Goal: Information Seeking & Learning: Learn about a topic

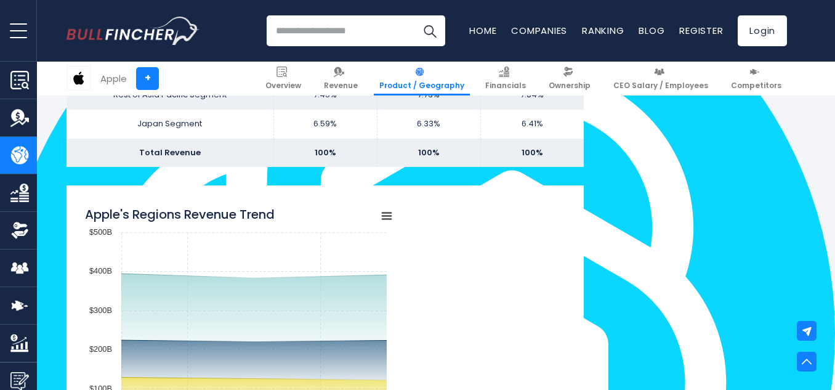
scroll to position [986, 0]
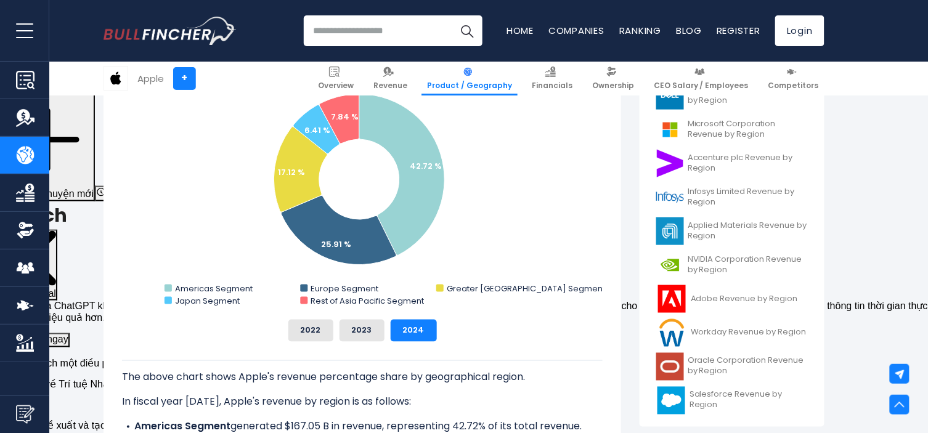
scroll to position [506, 0]
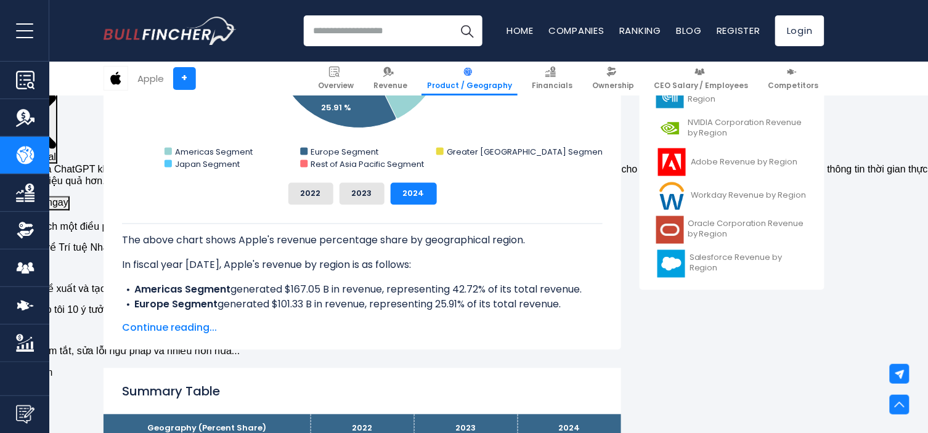
drag, startPoint x: 518, startPoint y: 302, endPoint x: 118, endPoint y: 236, distance: 405.8
type textarea "**********"
click at [118, 236] on div "Apple's Revenue Share by Region Created with Highcharts 12.1.2 Chart context me…" at bounding box center [361, 131] width 517 height 437
drag, startPoint x: 163, startPoint y: 259, endPoint x: 155, endPoint y: 316, distance: 57.8
click at [157, 303] on b "Europe Segment" at bounding box center [175, 305] width 83 height 14
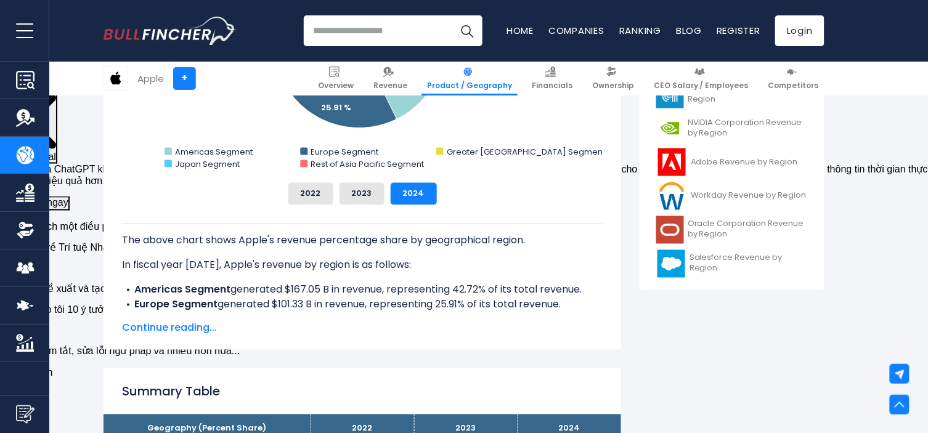
click at [155, 328] on span "Continue reading..." at bounding box center [362, 328] width 480 height 15
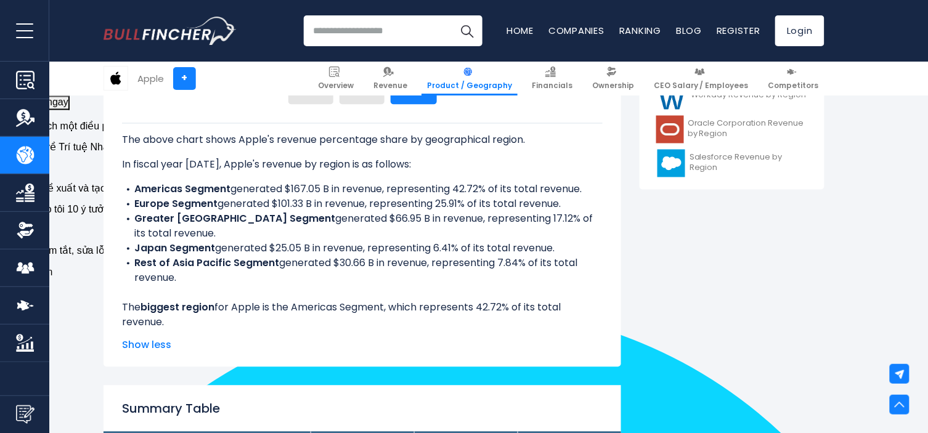
scroll to position [575, 0]
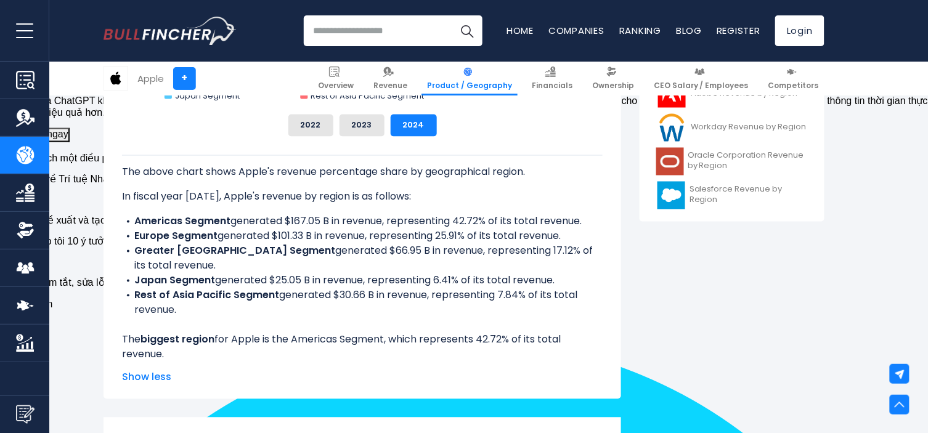
drag, startPoint x: 596, startPoint y: 353, endPoint x: 173, endPoint y: 221, distance: 443.5
click at [119, 172] on div "Apple's Revenue Share by Region Created with Highcharts 12.1.2 Chart context me…" at bounding box center [361, 121] width 517 height 555
copy div "The above chart shows Apple's revenue percentage share by geographical region. …"
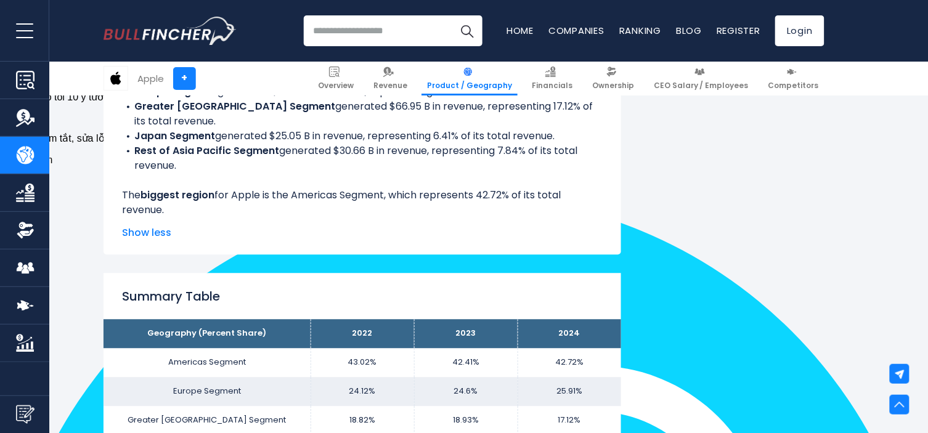
scroll to position [712, 0]
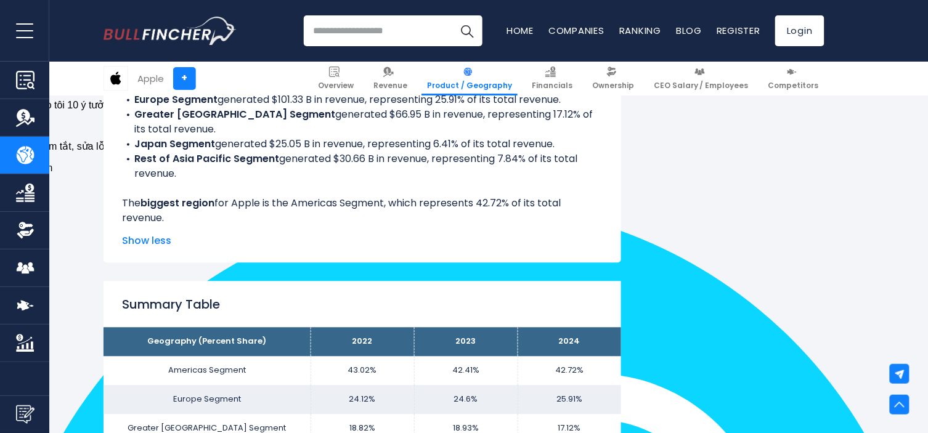
click at [337, 187] on div "The above chart shows Apple's revenue percentage share by geographical region. …" at bounding box center [362, 129] width 480 height 222
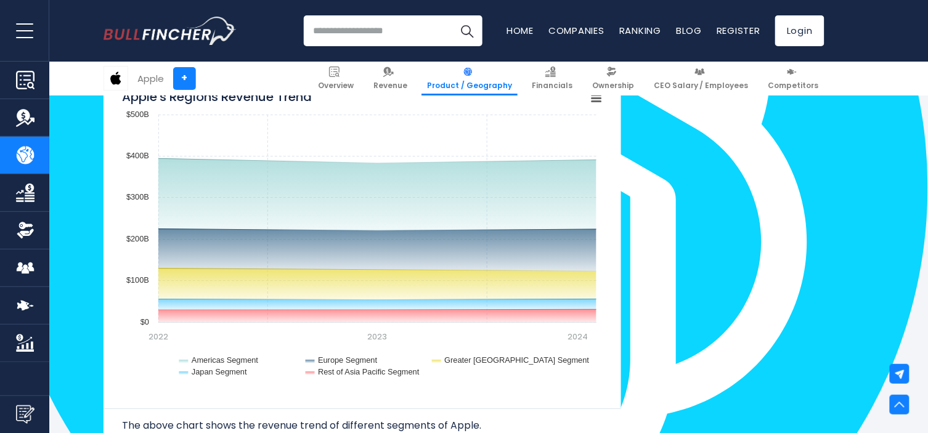
scroll to position [1191, 0]
click at [672, 262] on div "Apple's Revenue by Region In fiscal year 2024, Apple's revenue by geographical …" at bounding box center [463, 406] width 721 height 2642
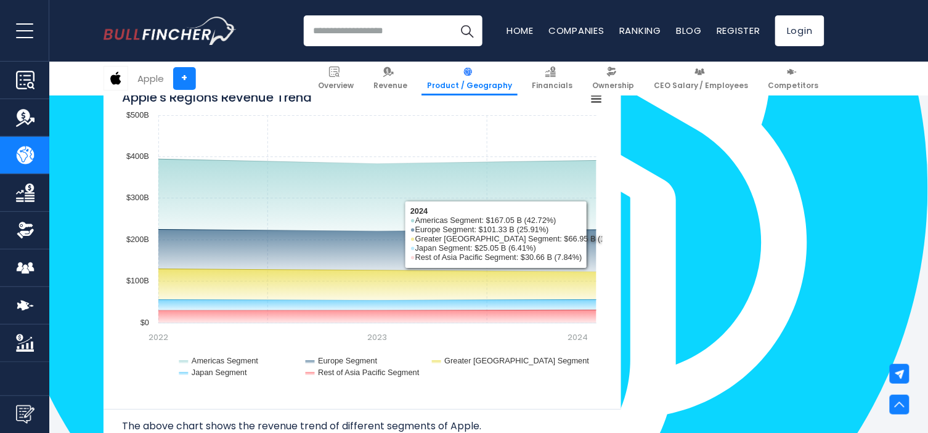
click at [694, 329] on div "Apple's Revenue by Region In fiscal year 2024, Apple's revenue by geographical …" at bounding box center [463, 406] width 721 height 2642
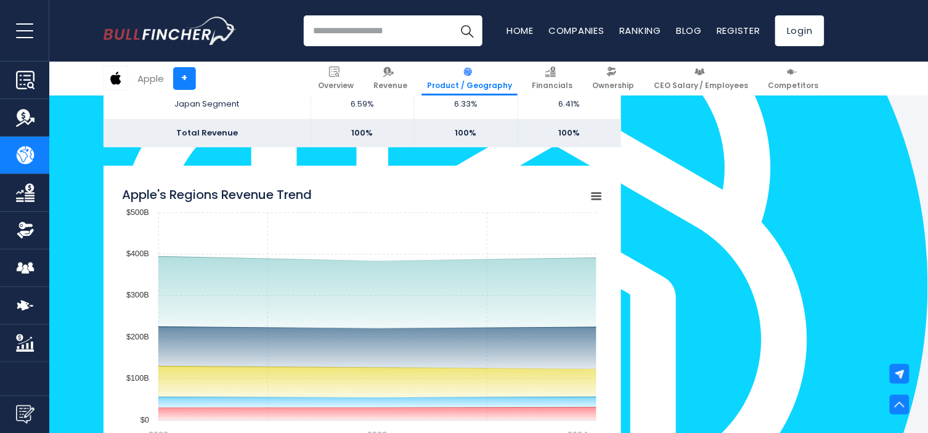
scroll to position [1163, 0]
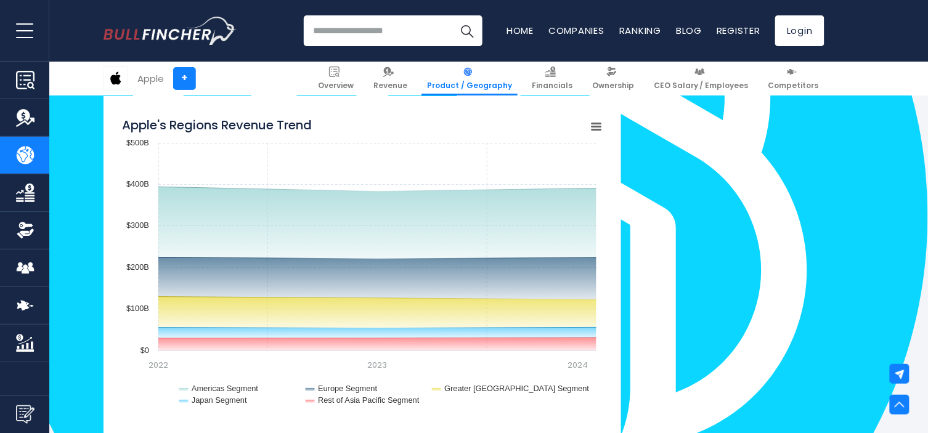
click at [795, 280] on div "Apple's Revenue by Region In fiscal year 2024, Apple's revenue by geographical …" at bounding box center [463, 433] width 721 height 2642
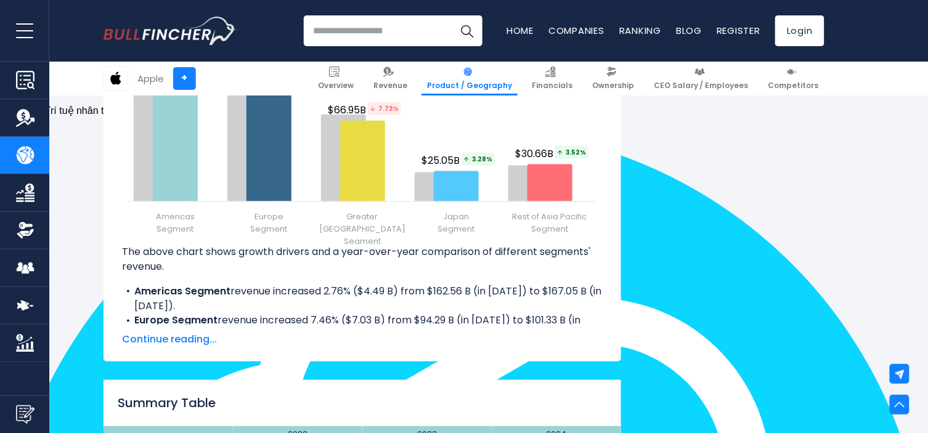
scroll to position [1779, 0]
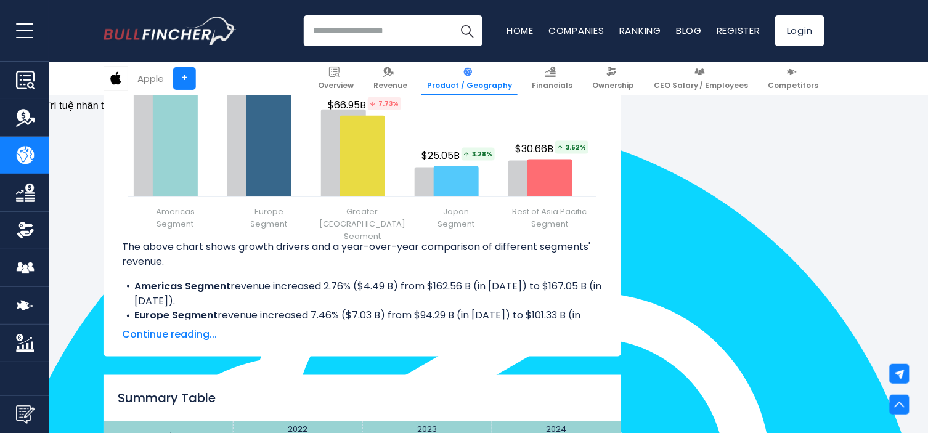
click at [184, 343] on div "Created with Highcharts 12.1.2 Chart context menu Apple's Revenue Growth Driver…" at bounding box center [361, 136] width 517 height 439
click at [186, 340] on span "Continue reading..." at bounding box center [362, 335] width 480 height 15
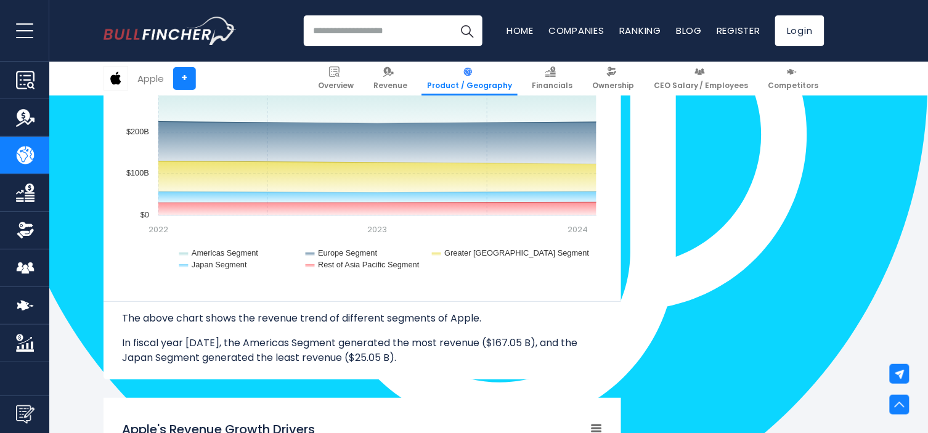
scroll to position [1300, 0]
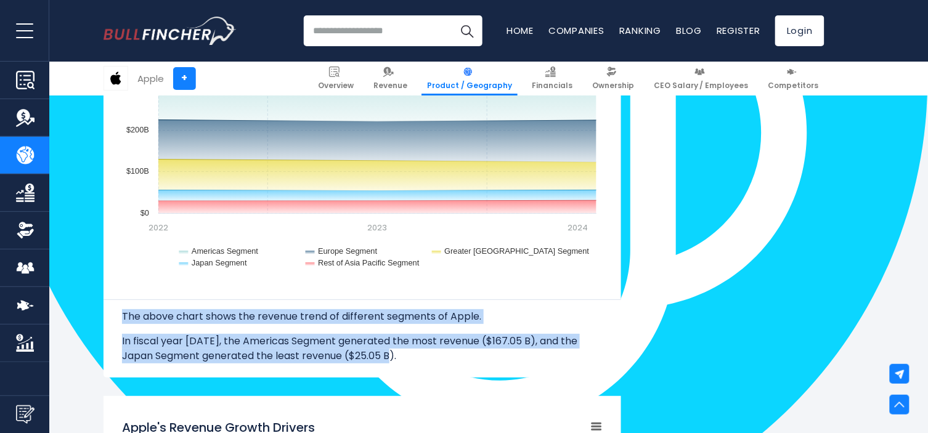
drag, startPoint x: 408, startPoint y: 359, endPoint x: 106, endPoint y: 318, distance: 305.1
click at [106, 318] on div "Apple's Regions Revenue Trend Created with Highcharts 12.1.2 Chart context menu…" at bounding box center [361, 168] width 517 height 419
copy div "The above chart shows the revenue trend of different segments of Apple. In fisc…"
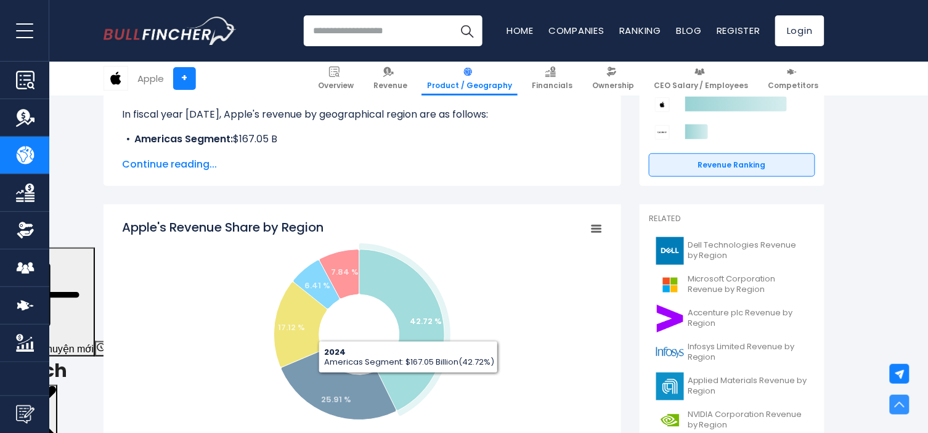
scroll to position [68, 0]
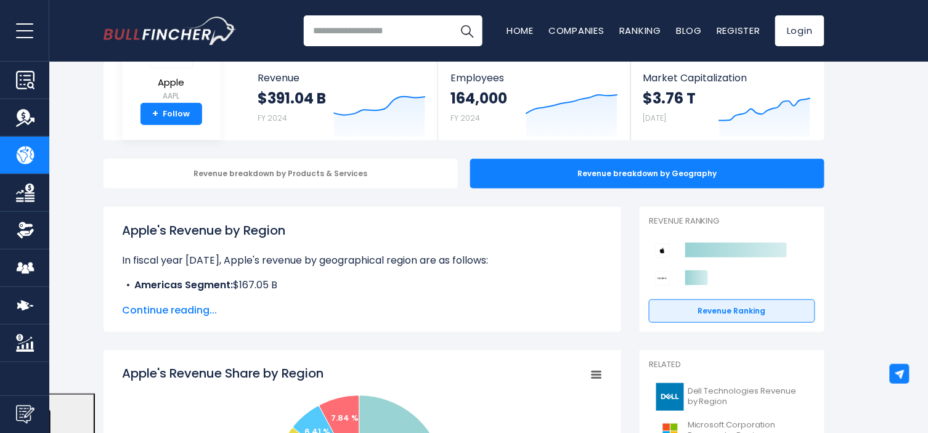
click at [157, 318] on div "Apple's Revenue by Region In fiscal year 2024, Apple's revenue by geographical …" at bounding box center [361, 269] width 517 height 125
click at [159, 315] on span "Continue reading..." at bounding box center [362, 310] width 480 height 15
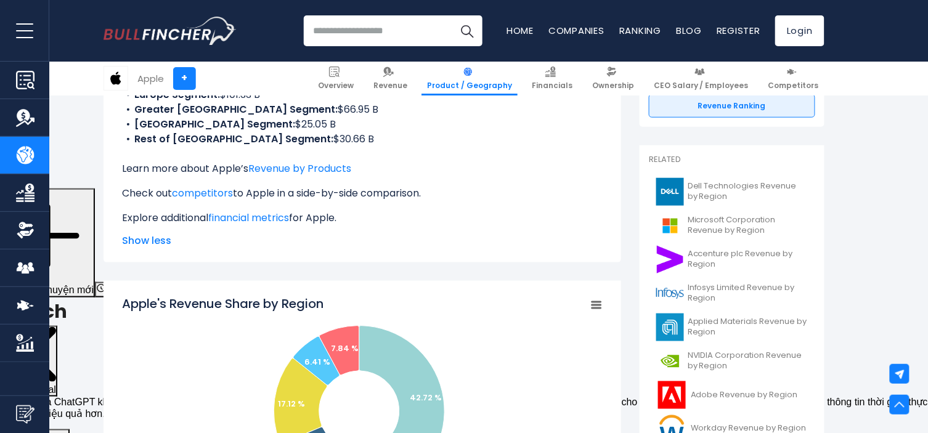
scroll to position [137, 0]
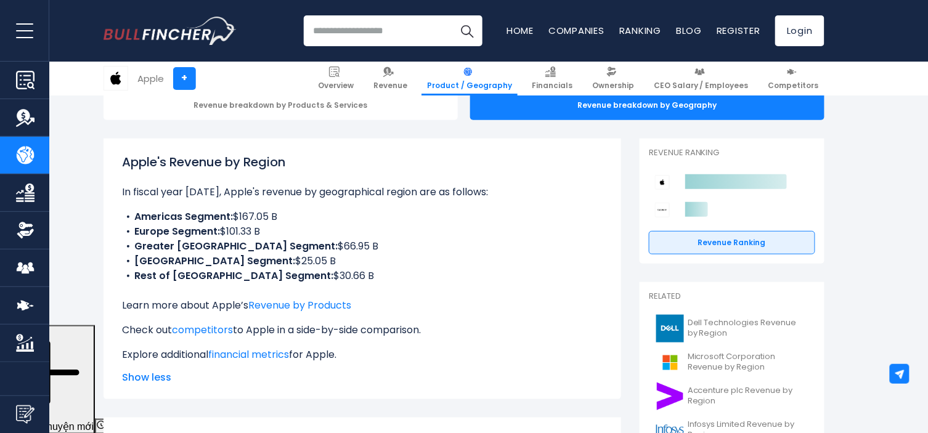
click at [142, 379] on span "Show less" at bounding box center [362, 377] width 480 height 15
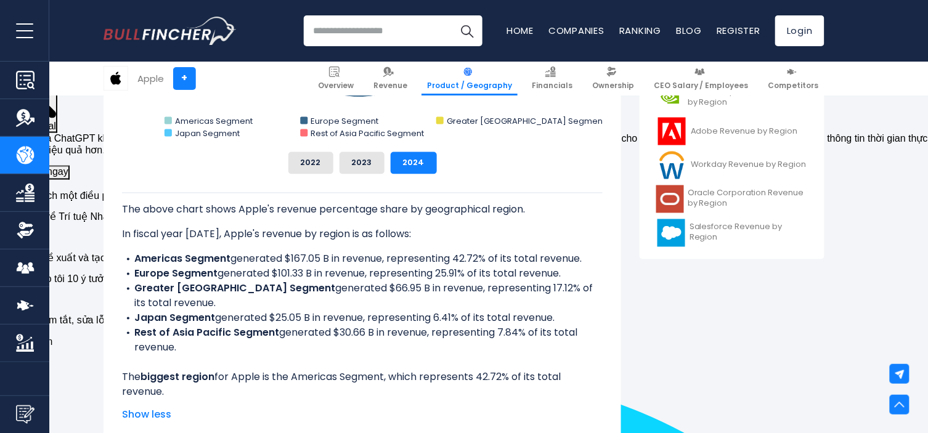
scroll to position [616, 0]
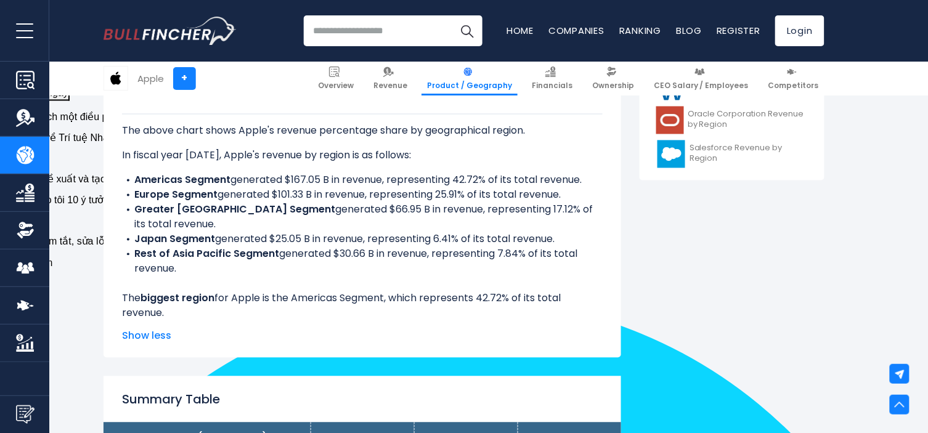
click at [158, 337] on span "Show less" at bounding box center [362, 336] width 480 height 15
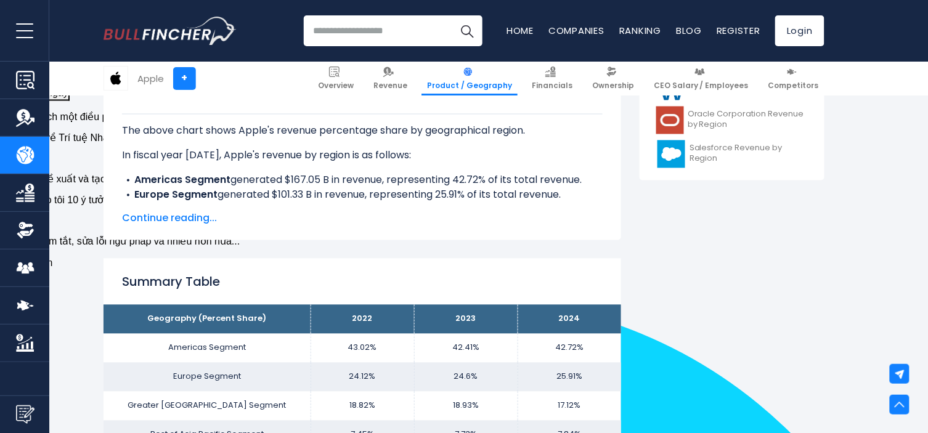
click at [163, 216] on span "Continue reading..." at bounding box center [362, 218] width 480 height 15
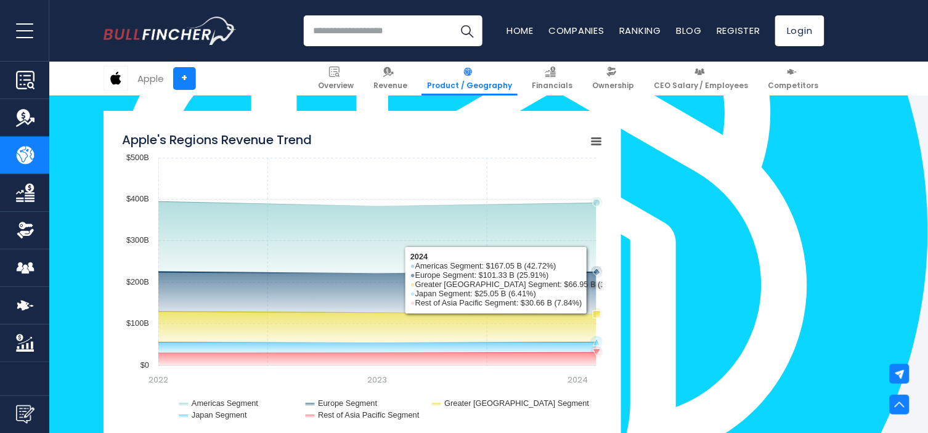
scroll to position [1163, 0]
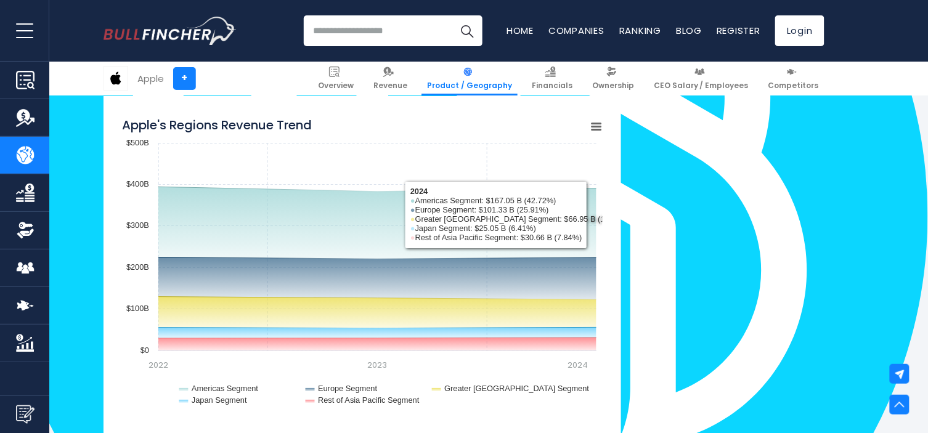
click at [598, 124] on icon "Apple's Regions Revenue Trend" at bounding box center [596, 127] width 9 height 6
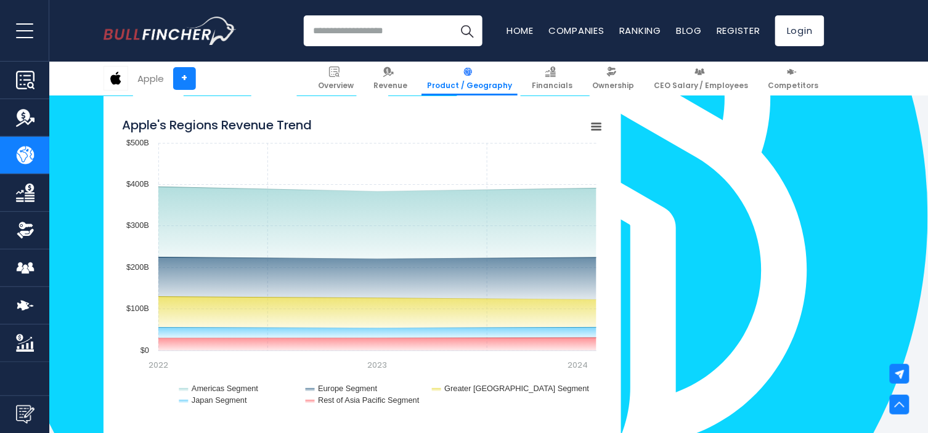
click at [605, 126] on div "Apple's Regions Revenue Trend Created with Highcharts 12.1.2 Chart context menu…" at bounding box center [361, 305] width 517 height 419
click at [599, 126] on icon "Apple's Regions Revenue Trend" at bounding box center [596, 127] width 9 height 6
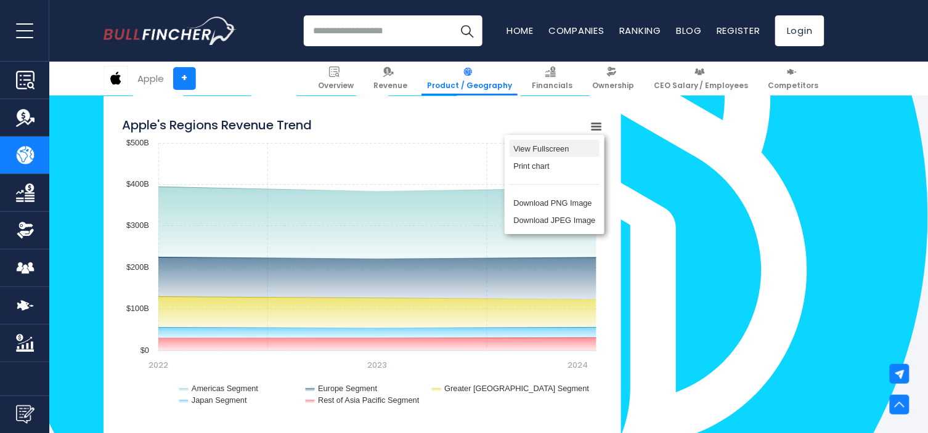
click at [567, 145] on li "View Fullscreen" at bounding box center [554, 148] width 90 height 17
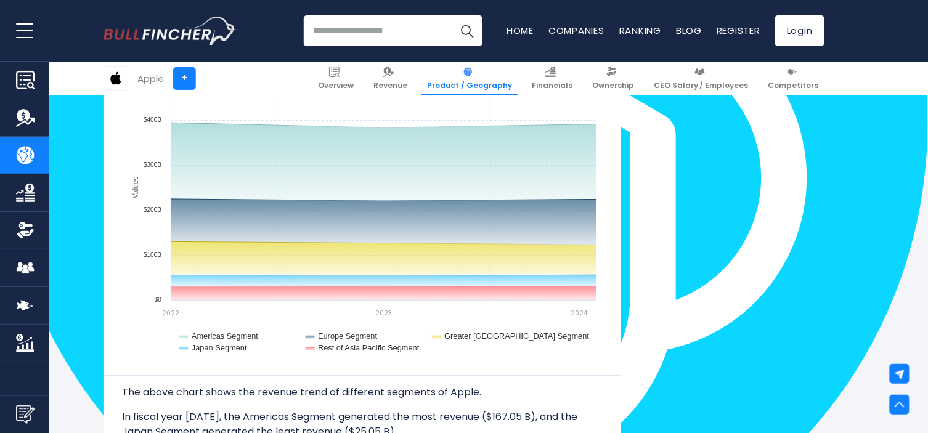
scroll to position [1187, 0]
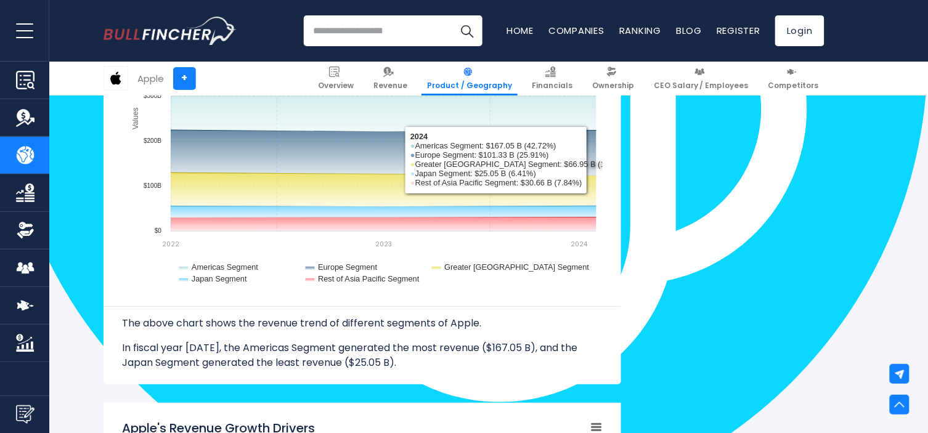
click at [765, 230] on div "Apple's Revenue by Region In fiscal year 2024, Apple's revenue by geographical …" at bounding box center [463, 325] width 721 height 2749
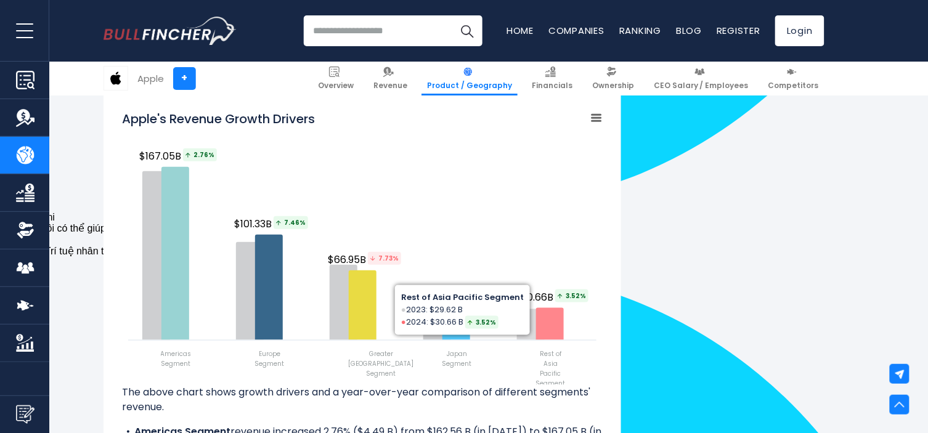
scroll to position [1666, 0]
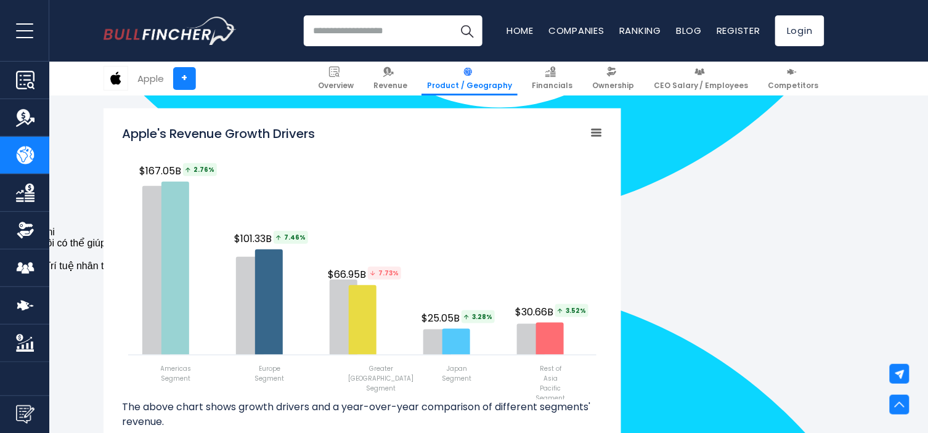
scroll to position [1598, 0]
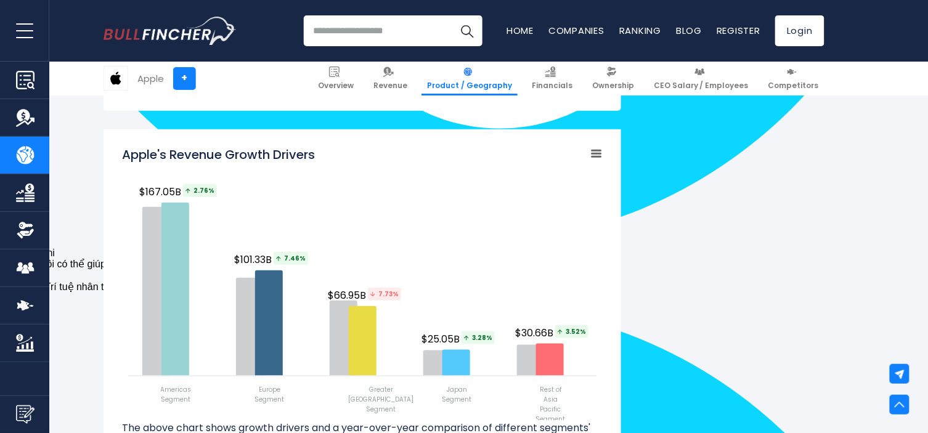
click at [604, 151] on div "Created with Highcharts 12.1.2 Chart context menu Apple's Revenue Growth Driver…" at bounding box center [361, 387] width 517 height 516
click at [601, 151] on rect "Apple's Revenue Growth Drivers" at bounding box center [596, 153] width 17 height 17
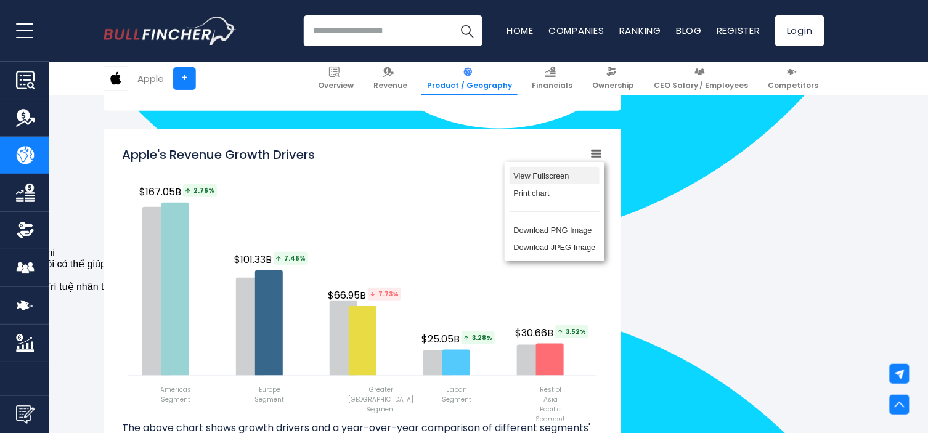
click at [574, 172] on li "View Fullscreen" at bounding box center [554, 175] width 90 height 17
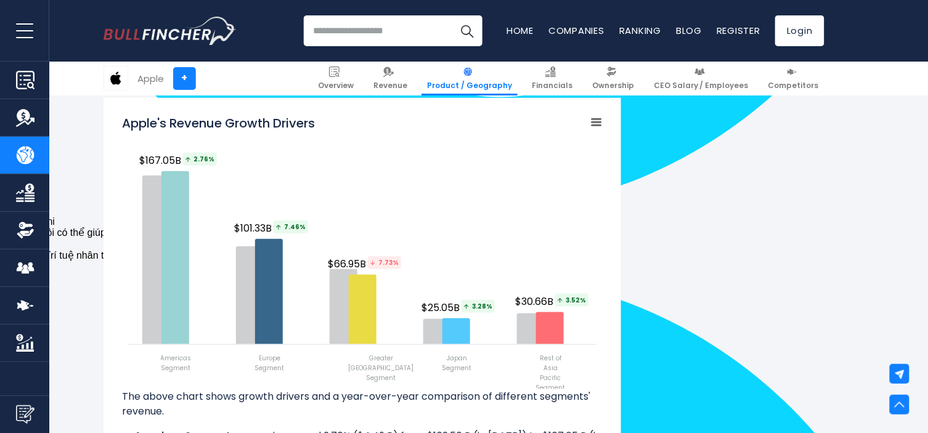
scroll to position [1661, 0]
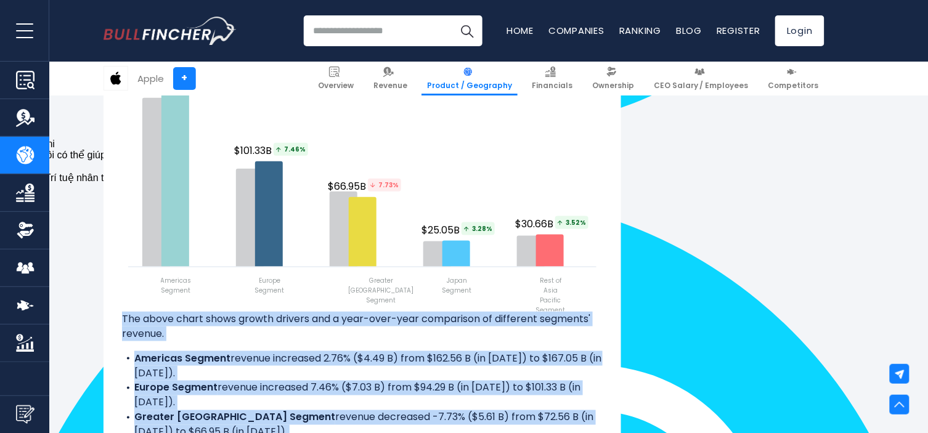
scroll to position [1798, 0]
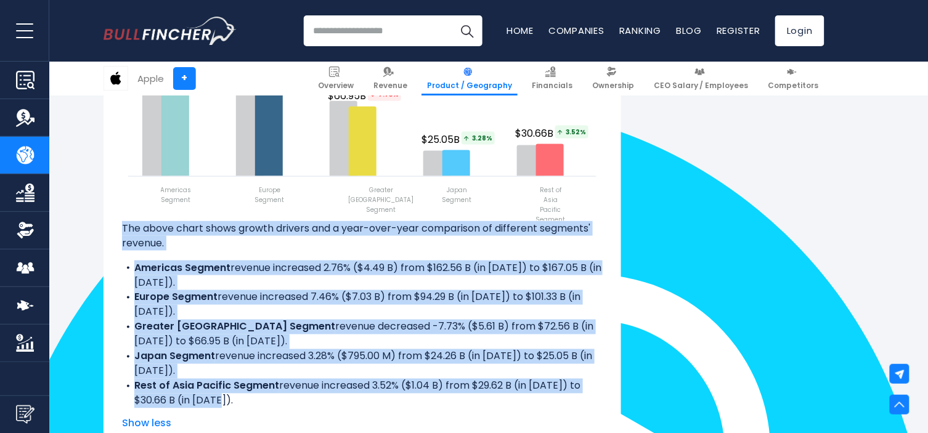
drag, startPoint x: 124, startPoint y: 365, endPoint x: 344, endPoint y: 397, distance: 221.6
click at [344, 389] on div "The above chart shows growth drivers and a year-over-year comparison of differe…" at bounding box center [362, 314] width 480 height 187
copy div "The above chart shows growth drivers and a year-over-year comparison of differe…"
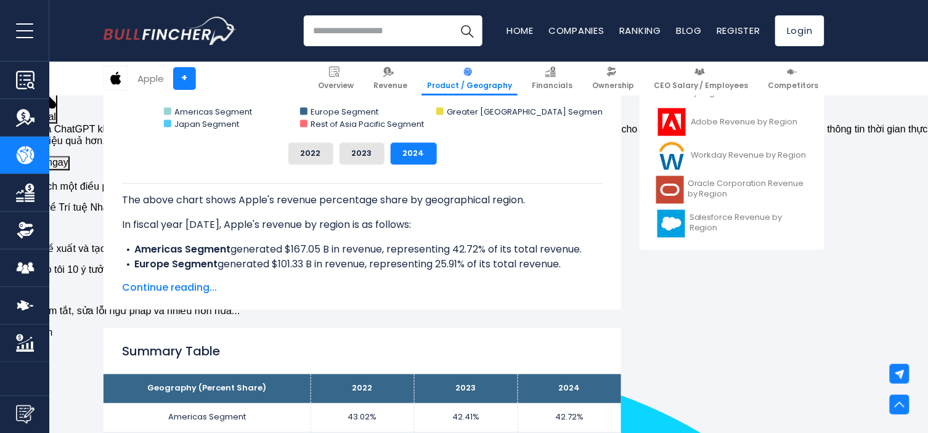
scroll to position [547, 0]
